Goal: Book appointment/travel/reservation

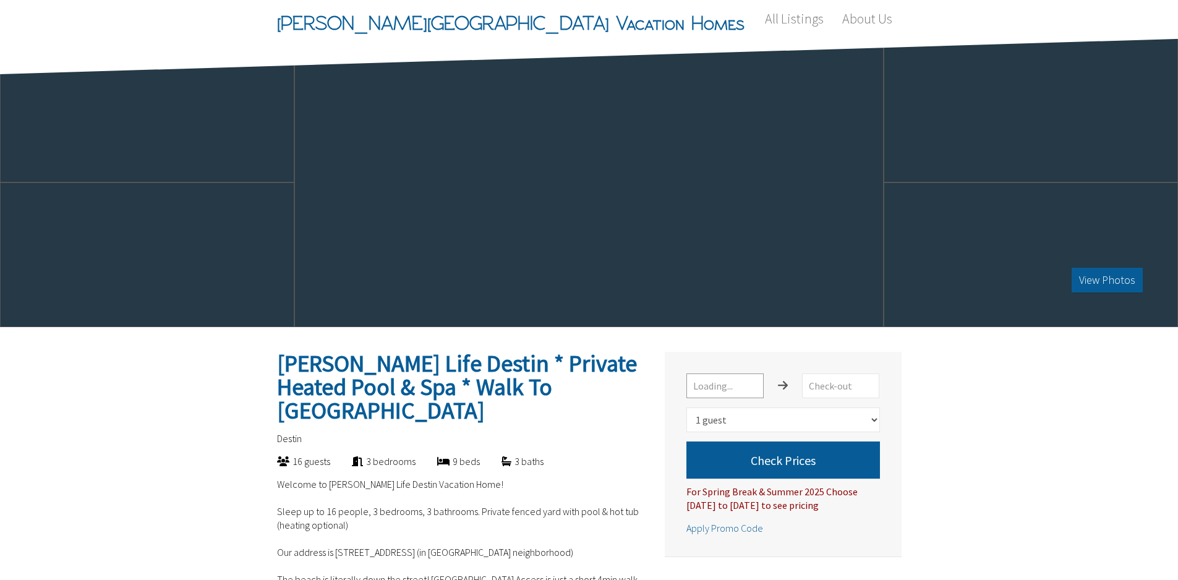
select select "1"
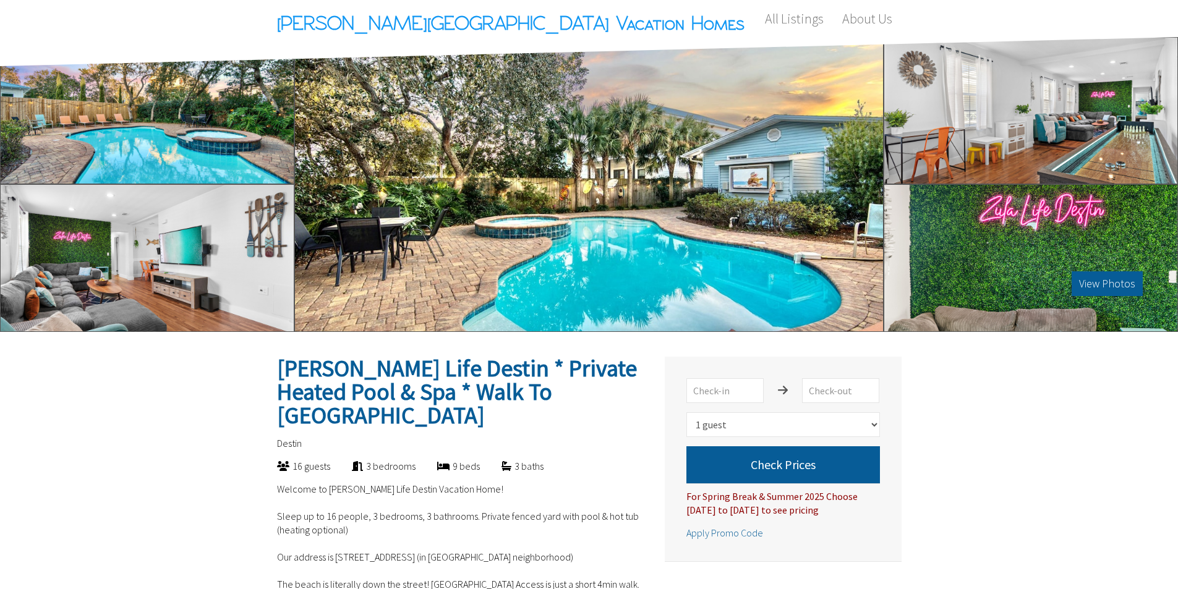
click at [375, 16] on span "[PERSON_NAME][GEOGRAPHIC_DATA] Vacation Homes" at bounding box center [511, 22] width 468 height 37
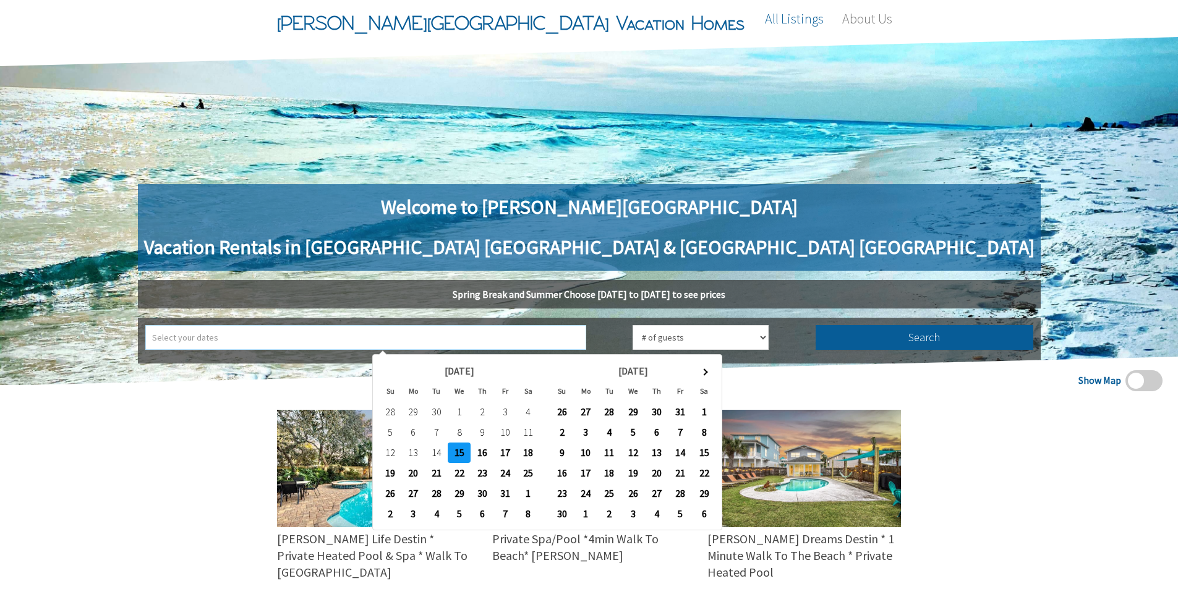
click at [439, 333] on input "text" at bounding box center [365, 337] width 441 height 25
click at [705, 372] on span at bounding box center [704, 372] width 7 height 7
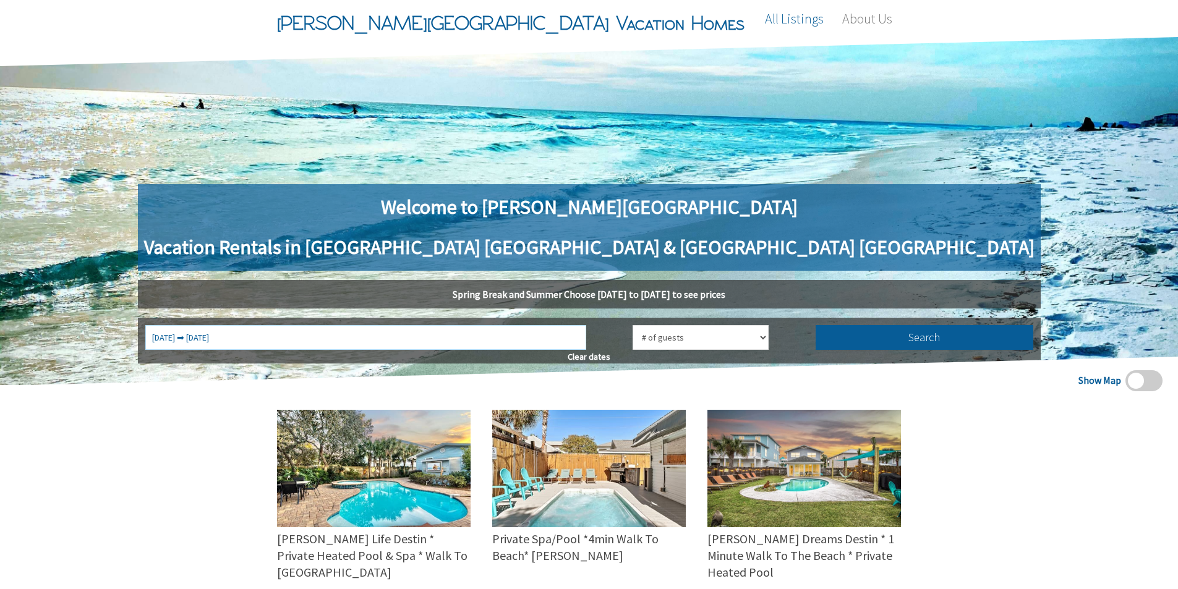
click at [566, 345] on input "5/23/2026 ➡ 5/24/2026" at bounding box center [365, 337] width 441 height 25
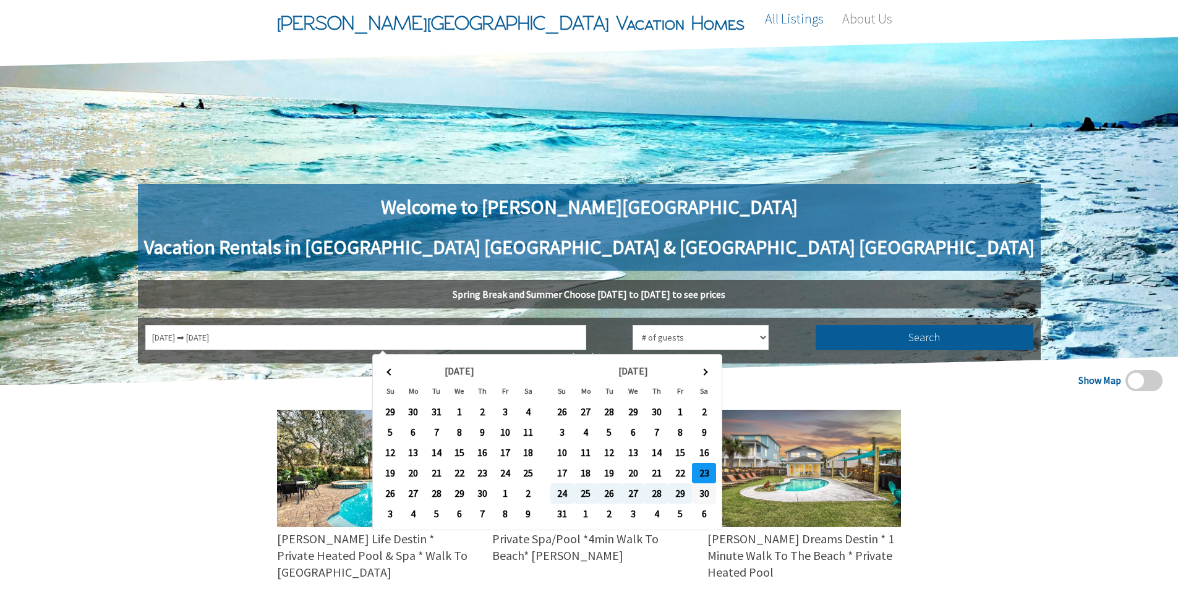
type input "5/23/2026 ➡ 5/30/2026"
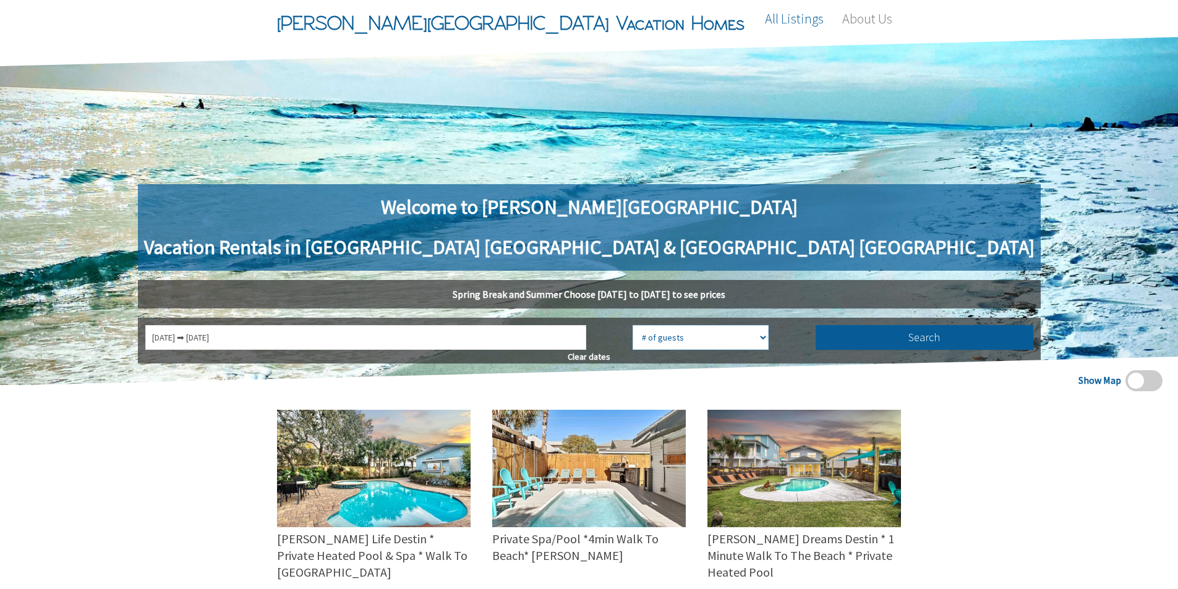
click at [685, 336] on select "# of guests 1 guest 2 guests 3 guests 4 guests 5 guests 6 guests 7 guests 8 gue…" at bounding box center [701, 337] width 136 height 25
select select "6"
click at [633, 325] on select "# of guests 1 guest 2 guests 3 guests 4 guests 5 guests 6 guests 7 guests 8 gue…" at bounding box center [701, 337] width 136 height 25
click at [816, 344] on button "Search" at bounding box center [925, 337] width 218 height 25
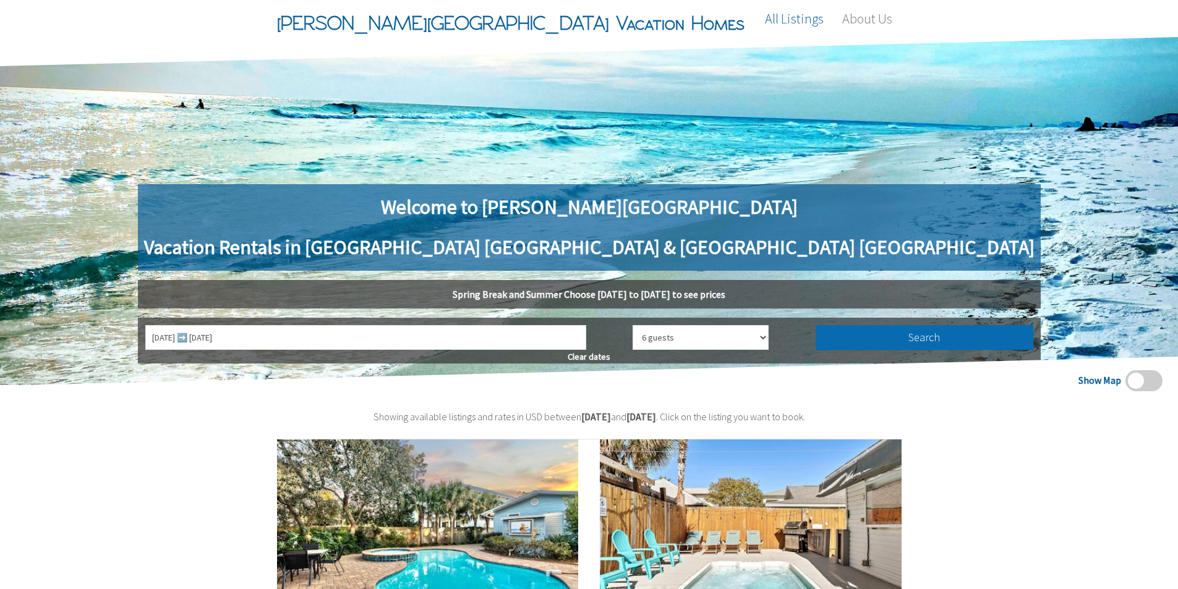
click at [816, 335] on button "Search" at bounding box center [925, 337] width 218 height 25
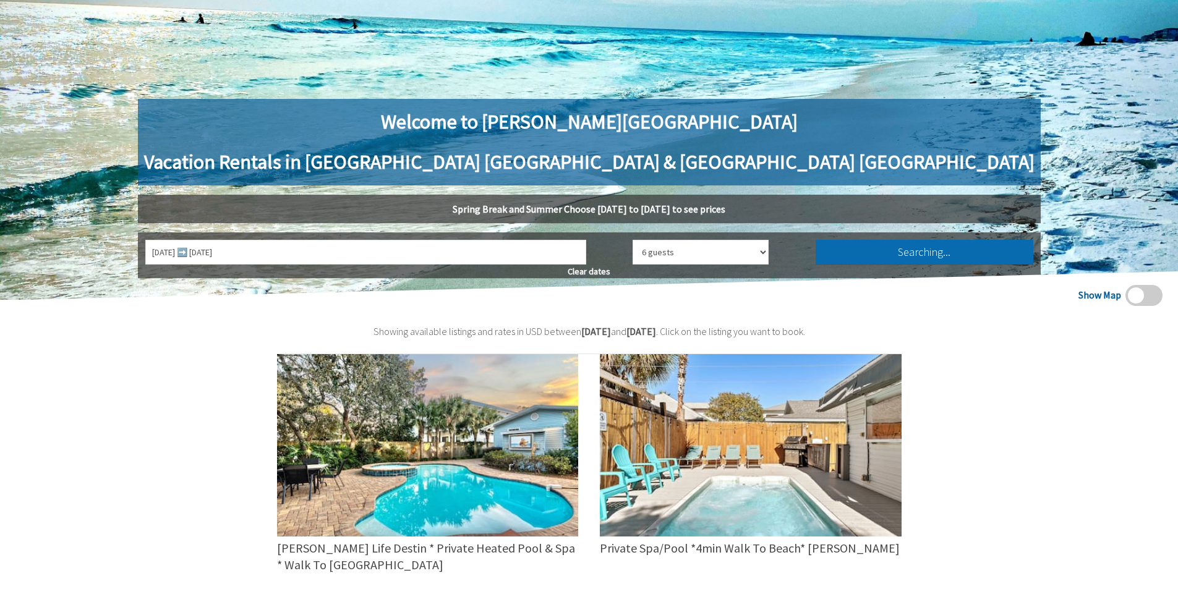
scroll to position [247, 0]
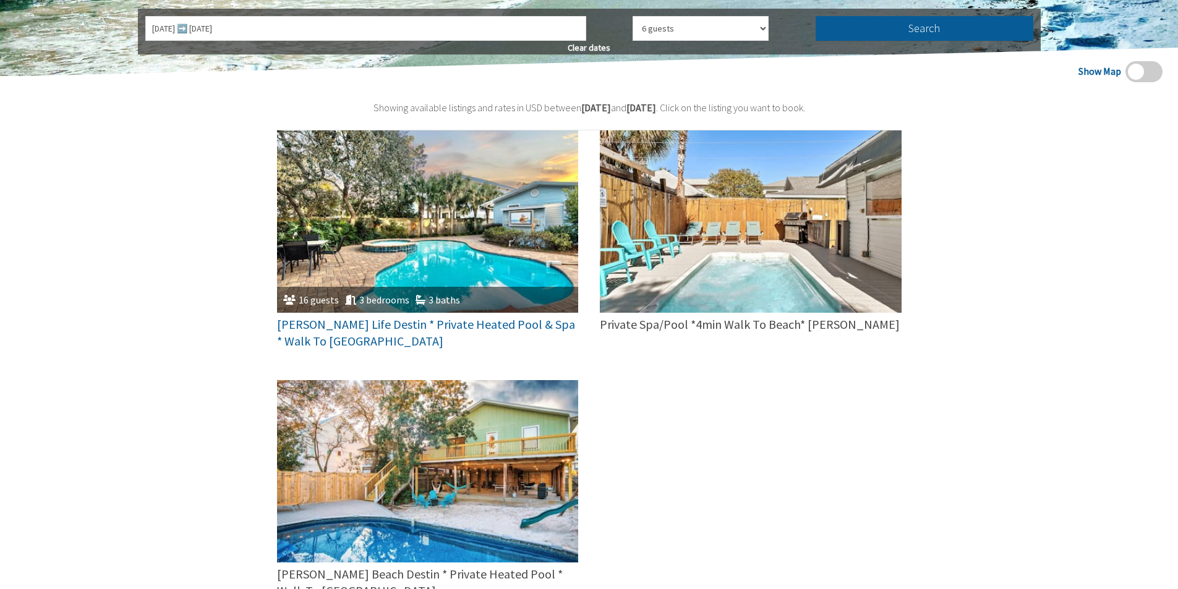
scroll to position [371, 0]
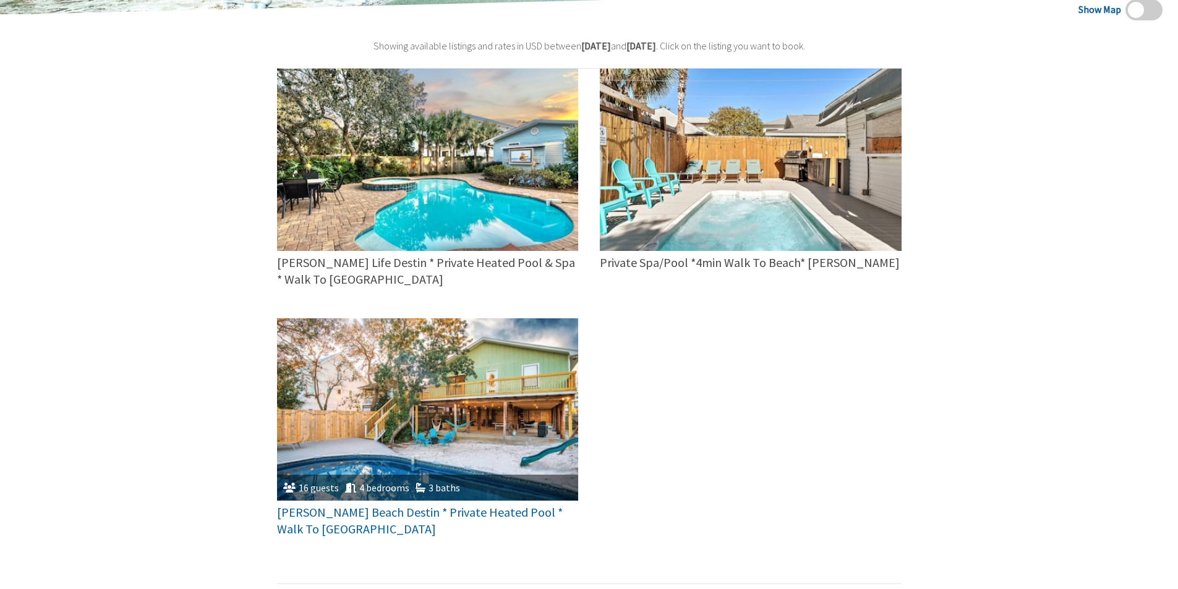
click at [415, 416] on img at bounding box center [428, 410] width 302 height 182
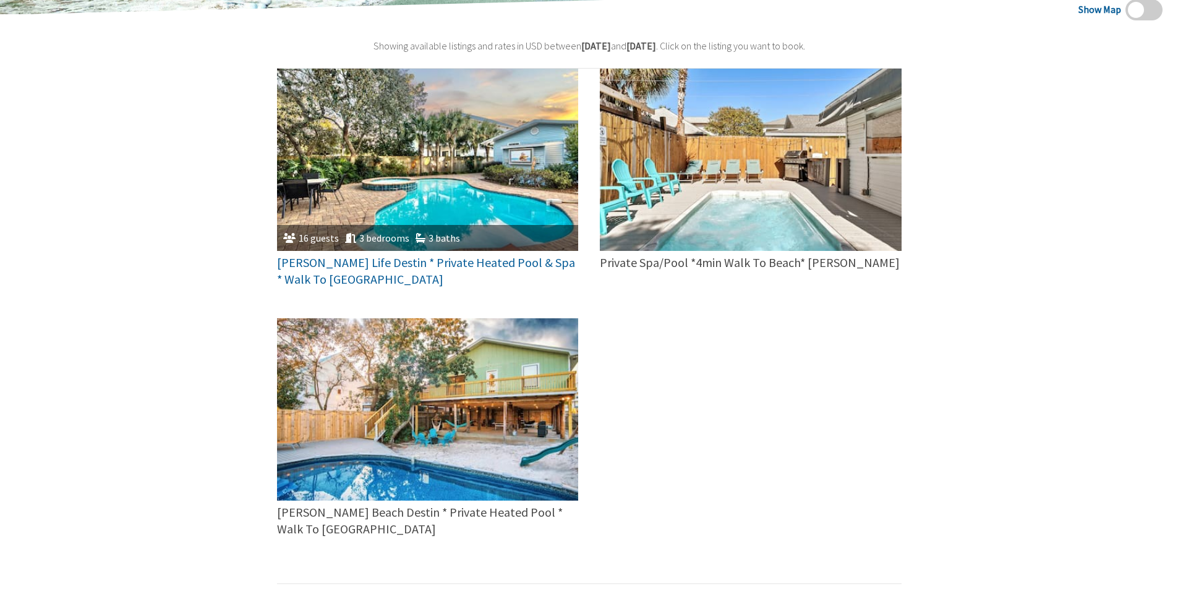
click at [397, 173] on img at bounding box center [428, 160] width 302 height 182
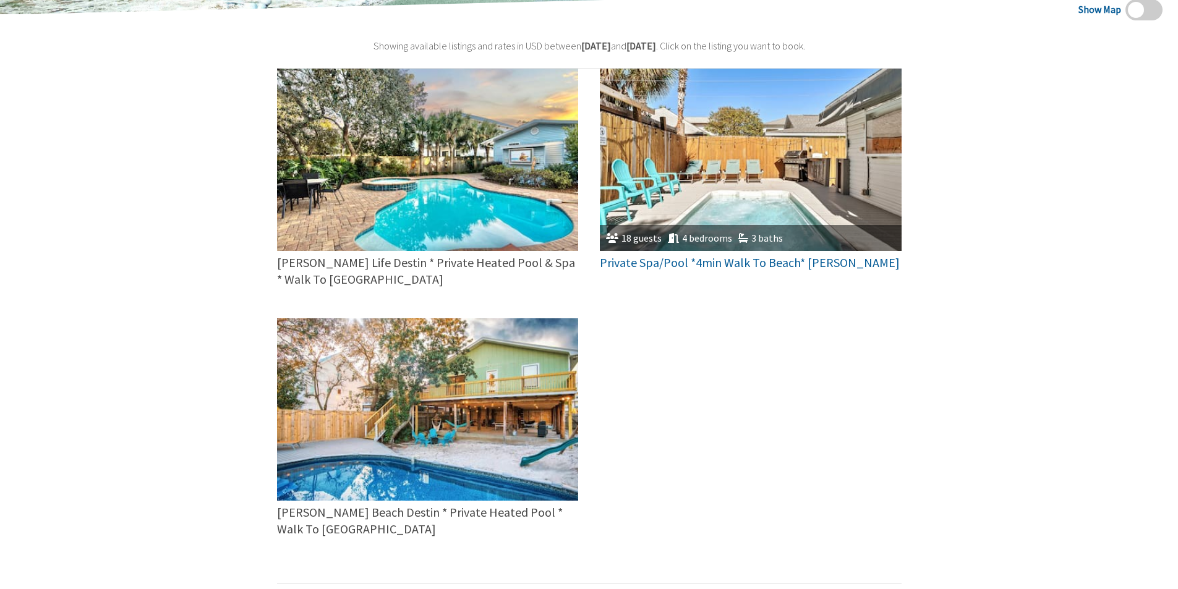
click at [788, 181] on img at bounding box center [751, 160] width 302 height 182
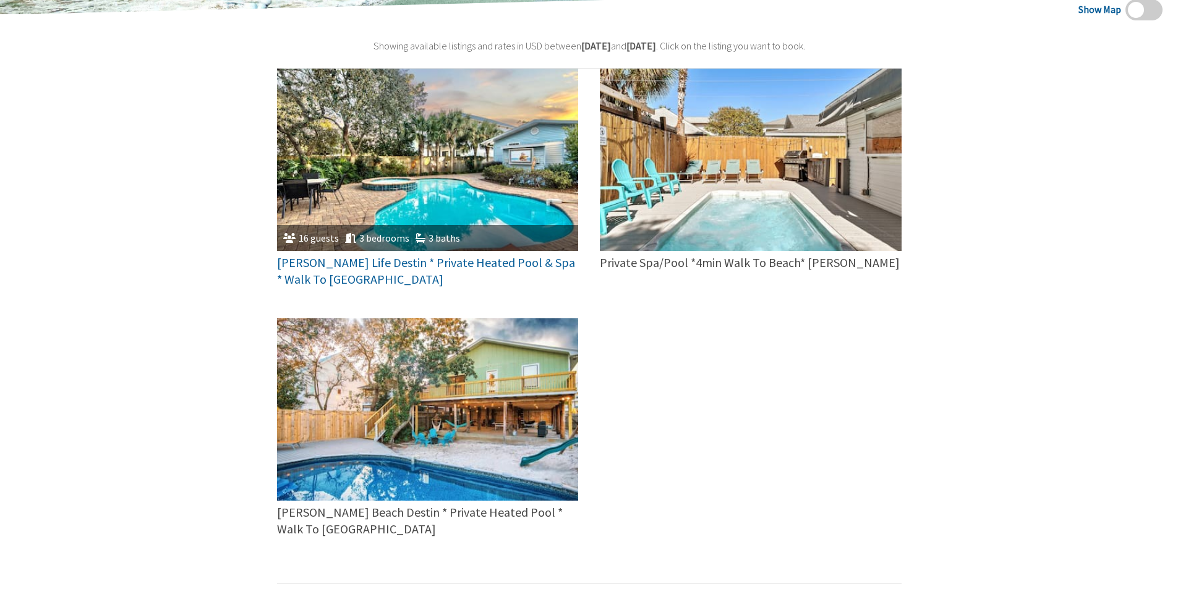
click at [399, 179] on img at bounding box center [428, 160] width 302 height 182
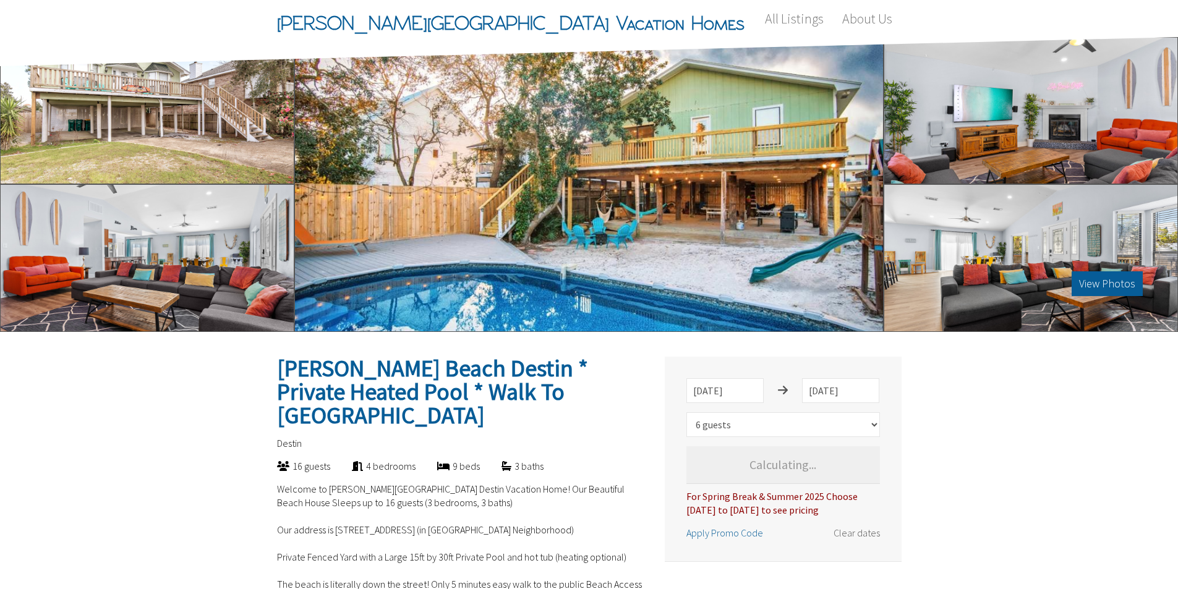
select select "6"
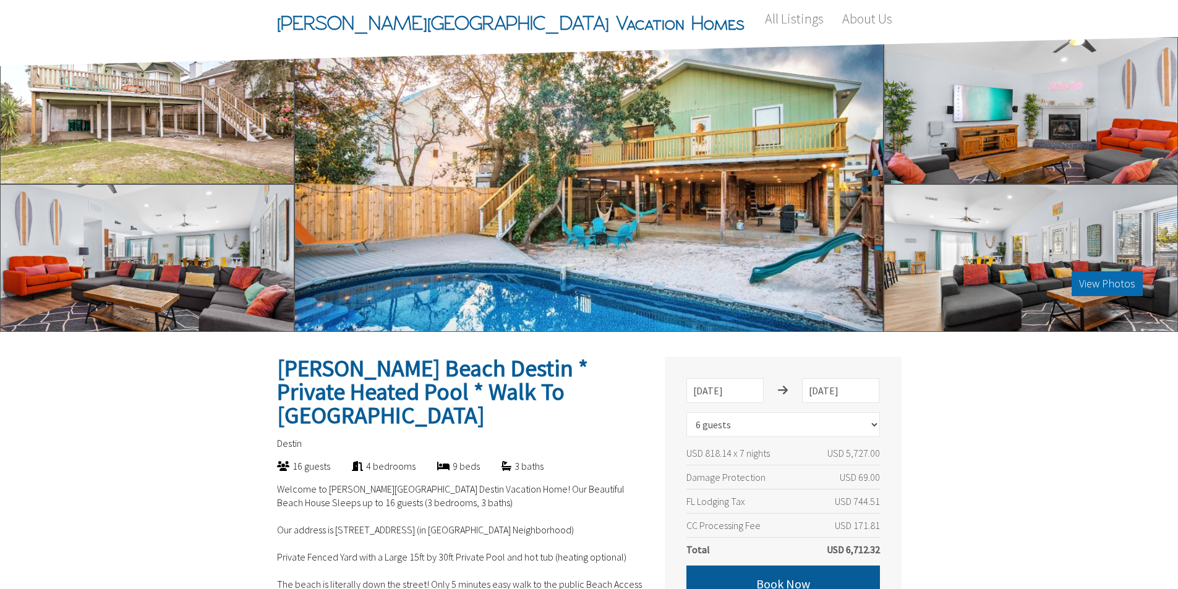
click at [1098, 288] on button "View Photos" at bounding box center [1107, 284] width 71 height 25
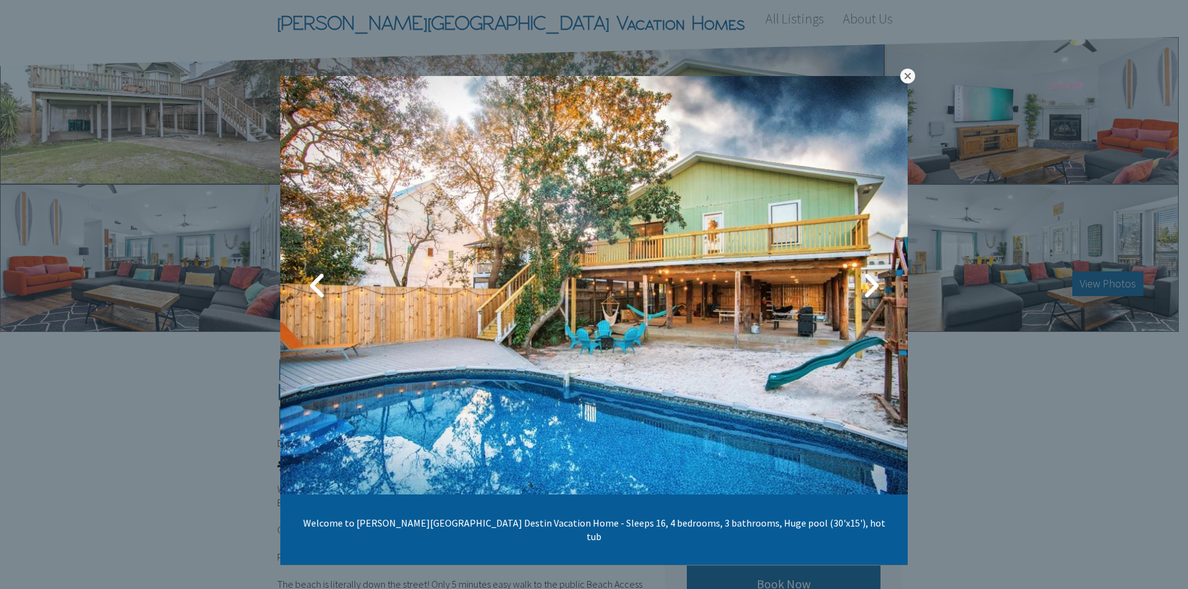
click at [903, 72] on link at bounding box center [907, 76] width 15 height 15
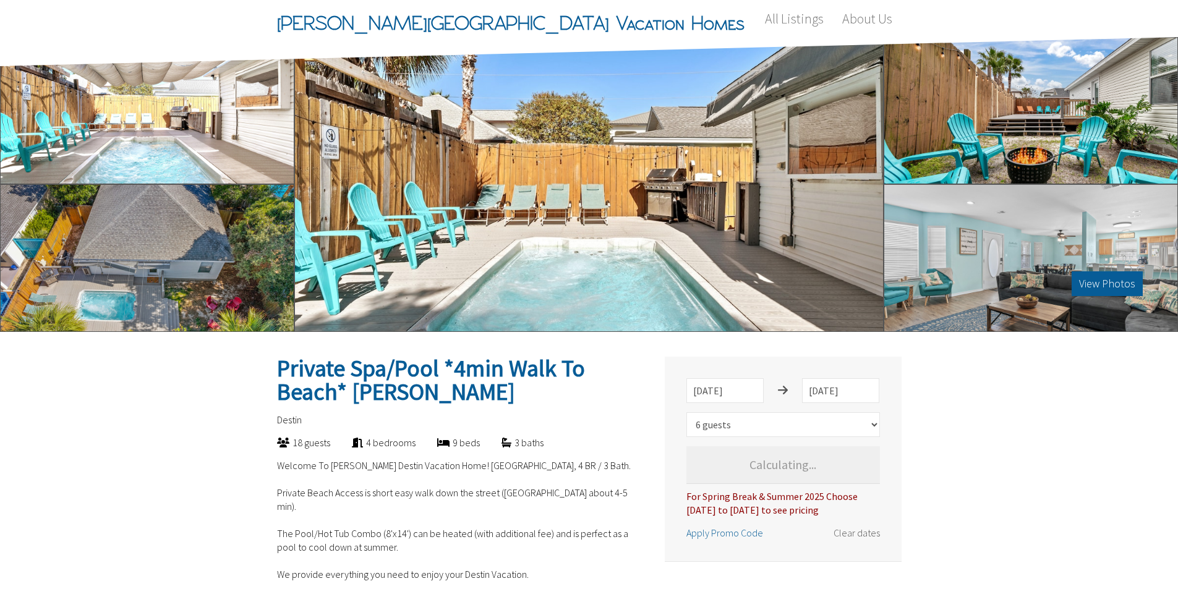
select select "6"
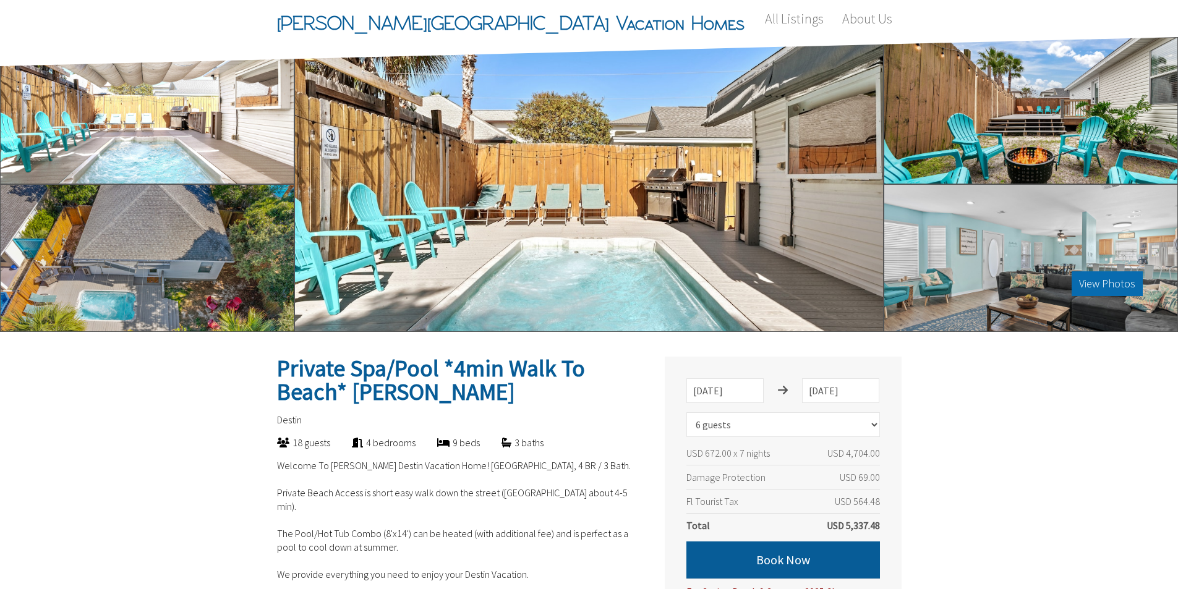
click at [1107, 285] on button "View Photos" at bounding box center [1107, 284] width 71 height 25
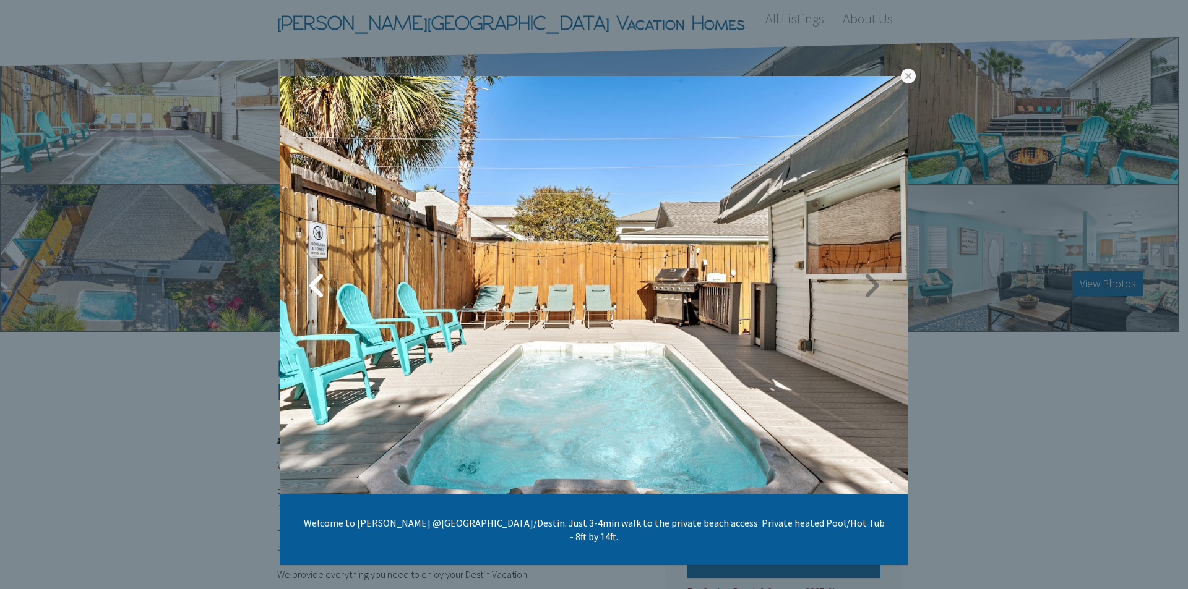
click at [868, 283] on link at bounding box center [870, 285] width 31 height 31
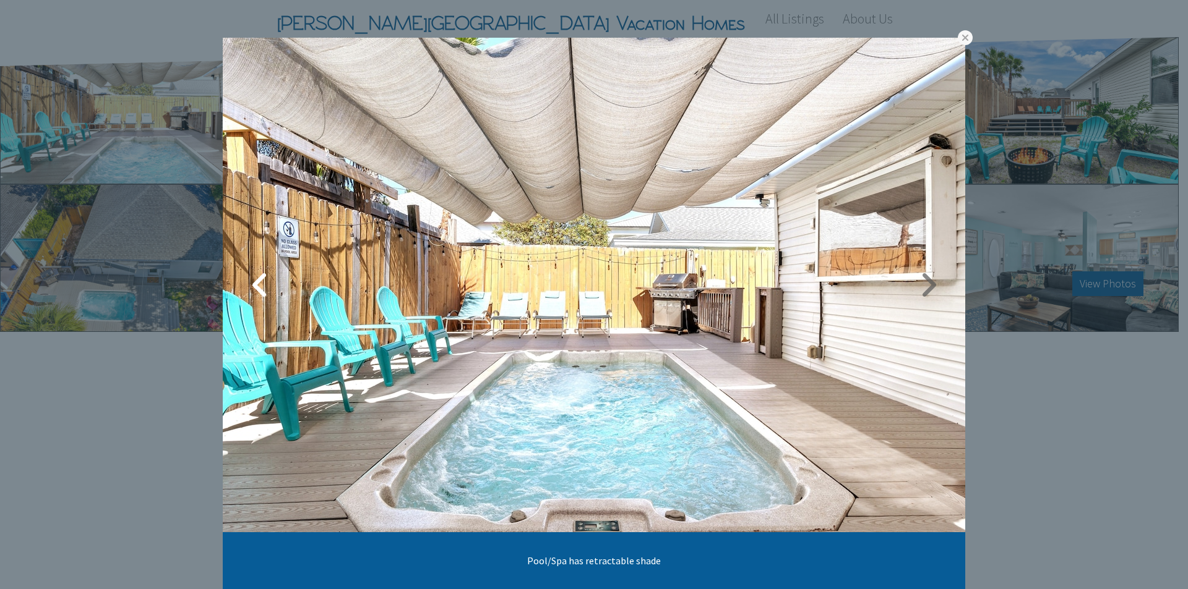
click at [928, 287] on link at bounding box center [927, 285] width 31 height 31
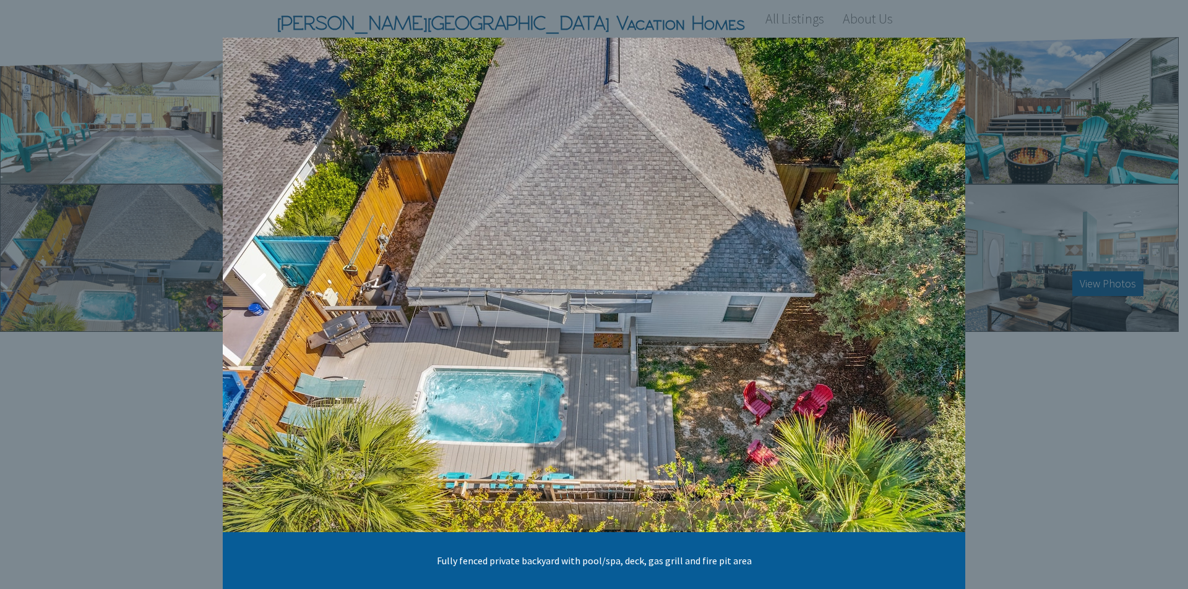
click at [928, 287] on link at bounding box center [927, 285] width 31 height 31
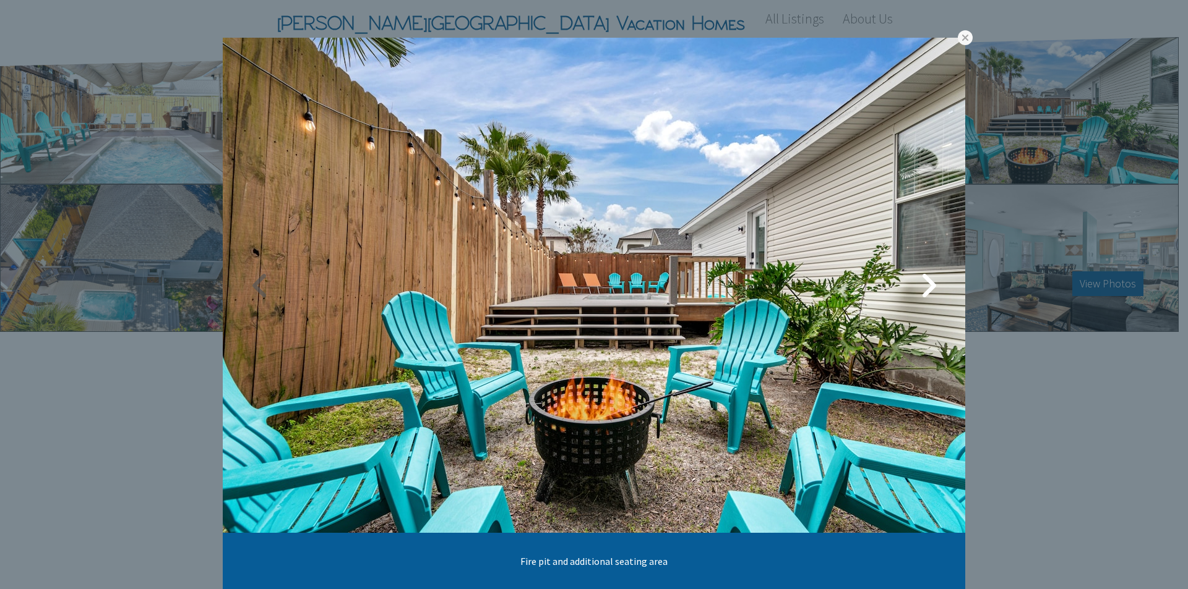
click at [267, 287] on link at bounding box center [259, 285] width 31 height 31
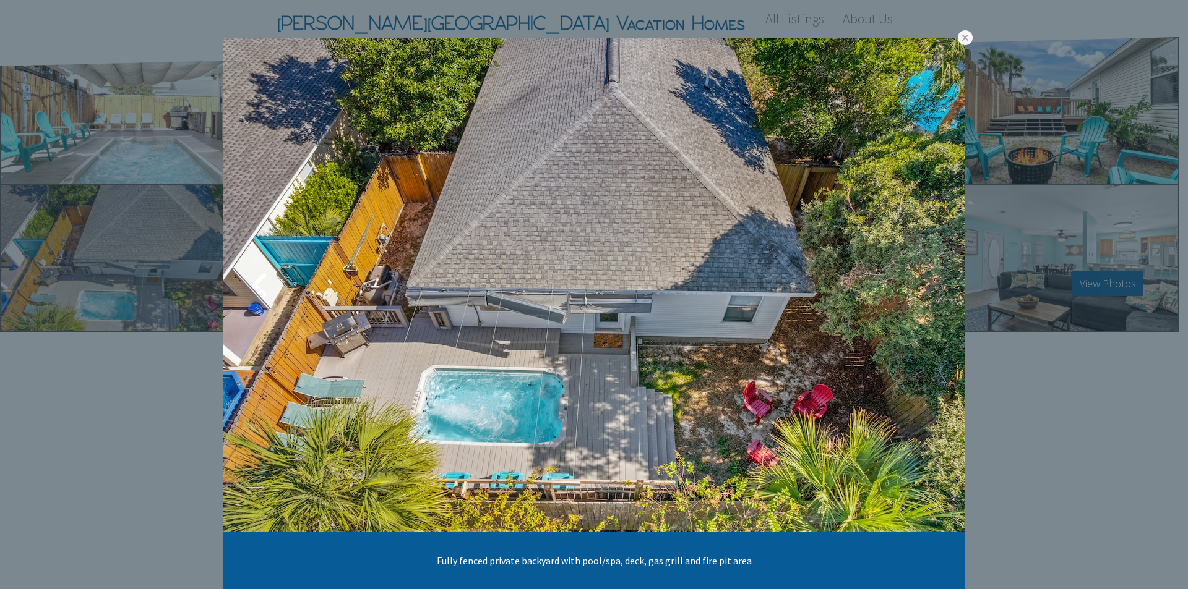
click at [923, 291] on link at bounding box center [927, 285] width 31 height 31
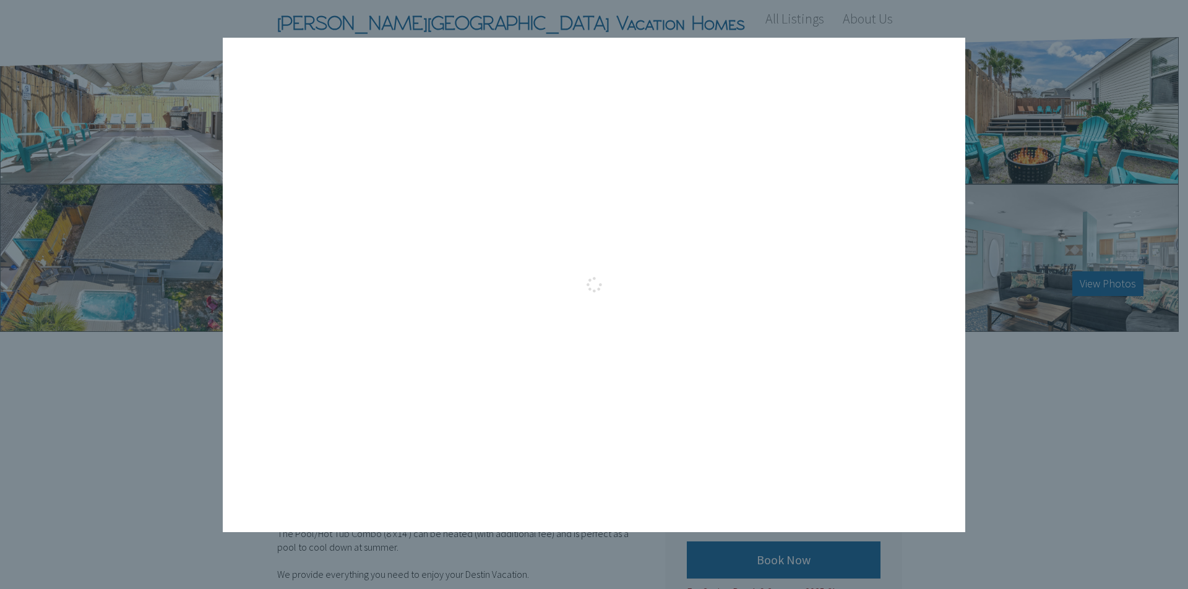
click at [925, 288] on link at bounding box center [927, 285] width 31 height 31
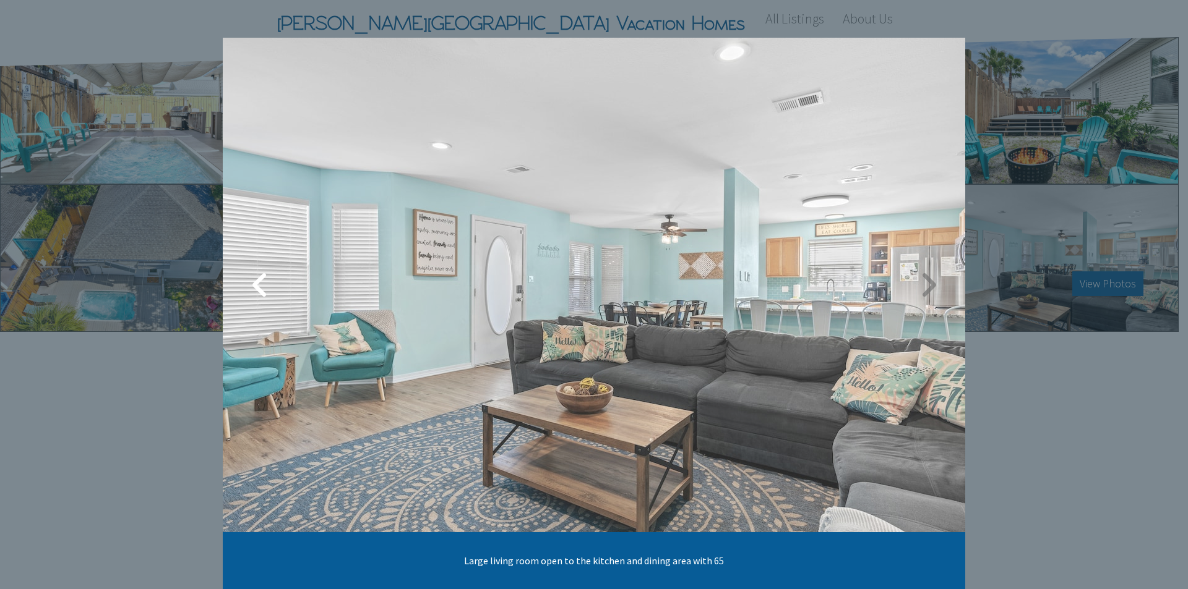
click at [925, 288] on link at bounding box center [927, 285] width 31 height 31
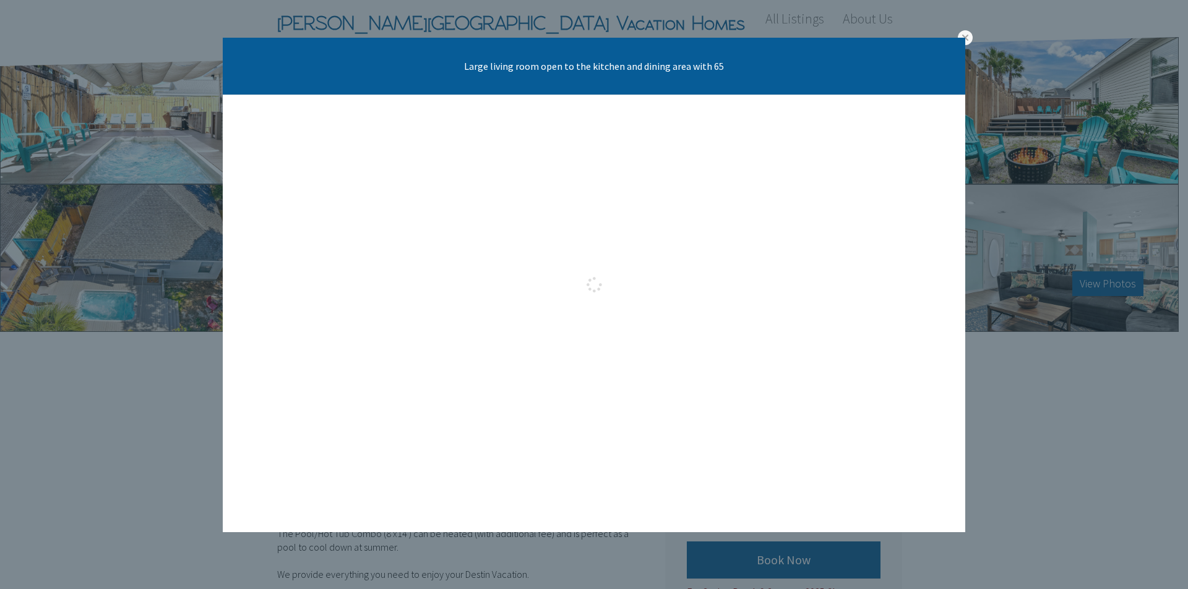
click at [925, 288] on div "Large living room open to the kitchen and dining area with 65" at bounding box center [594, 285] width 742 height 495
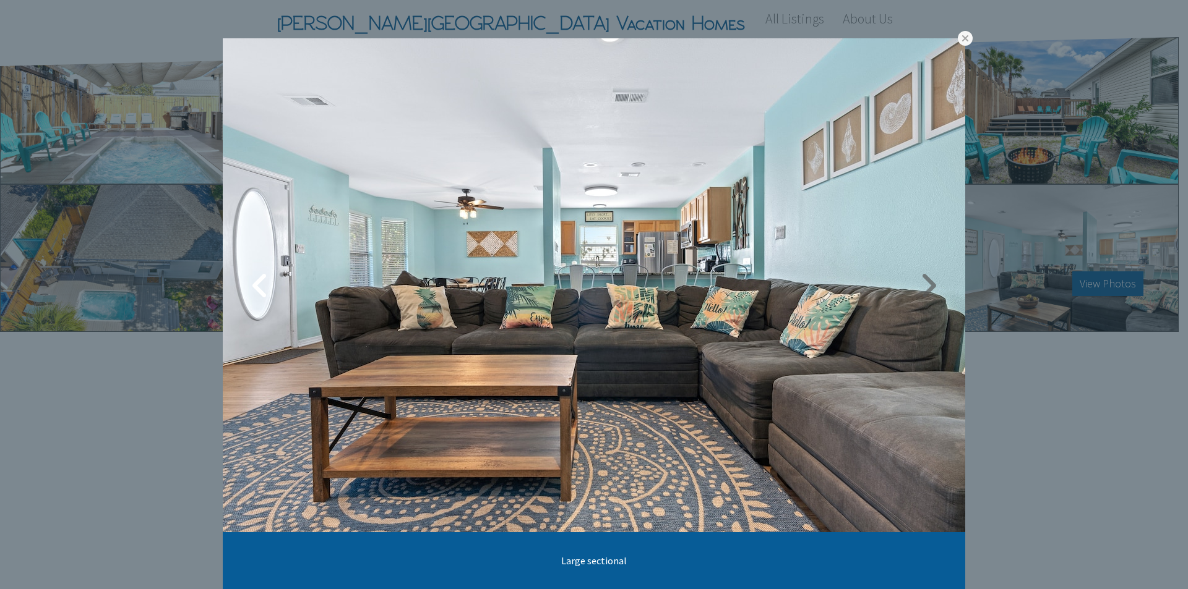
click at [925, 288] on link at bounding box center [927, 285] width 31 height 31
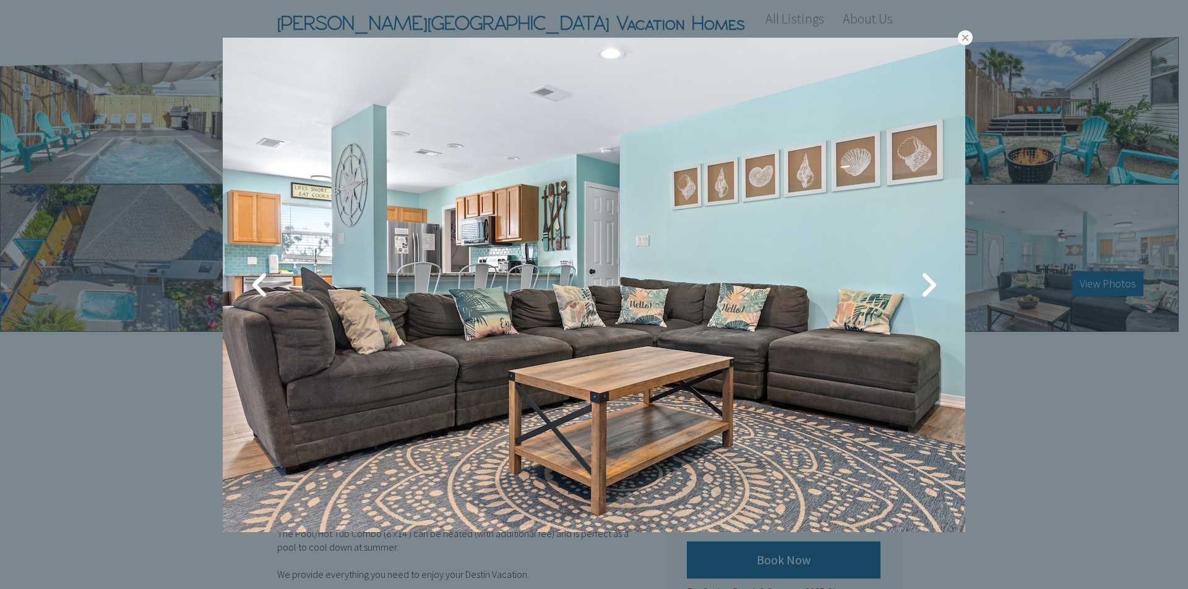
click at [912, 317] on img at bounding box center [594, 285] width 742 height 495
click at [957, 36] on link at bounding box center [964, 37] width 15 height 15
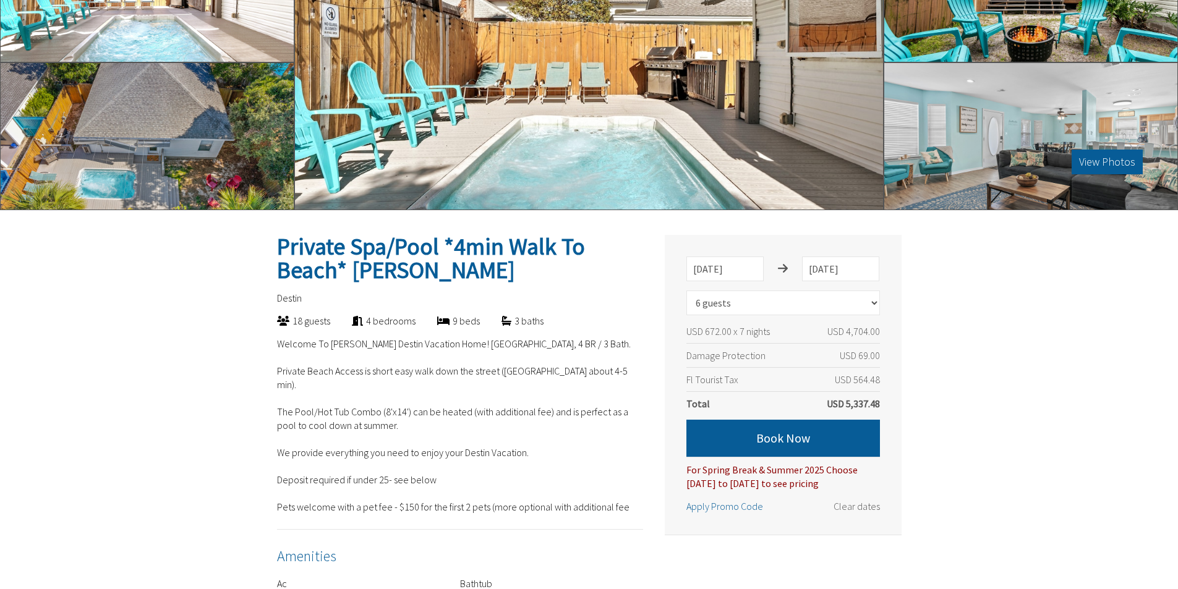
scroll to position [247, 0]
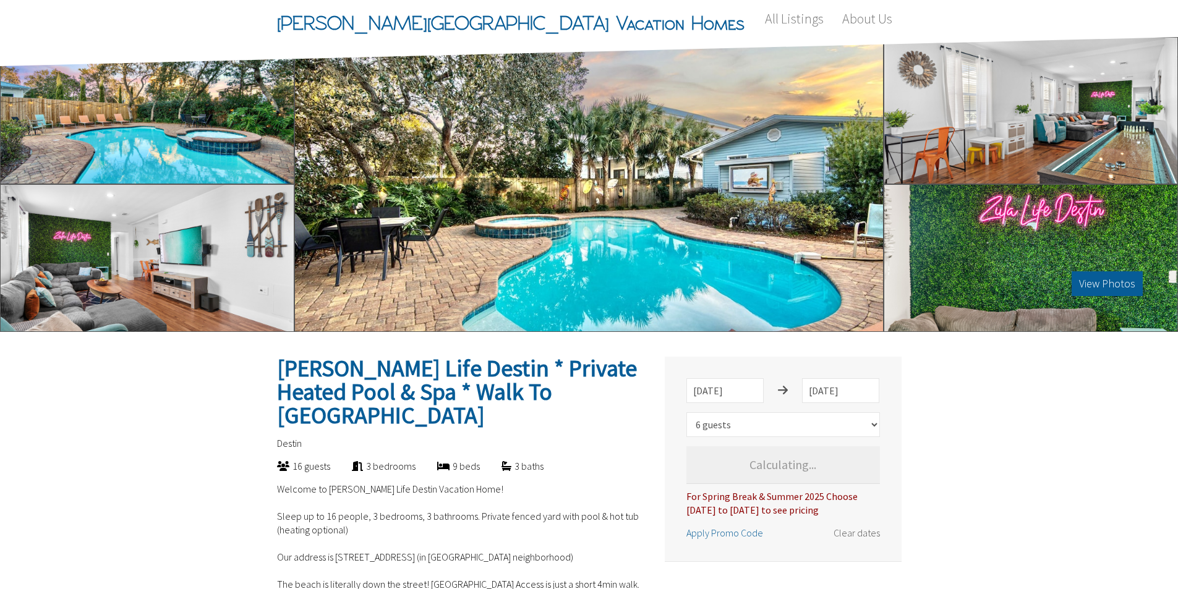
select select "6"
